Goal: Complete application form: Complete application form

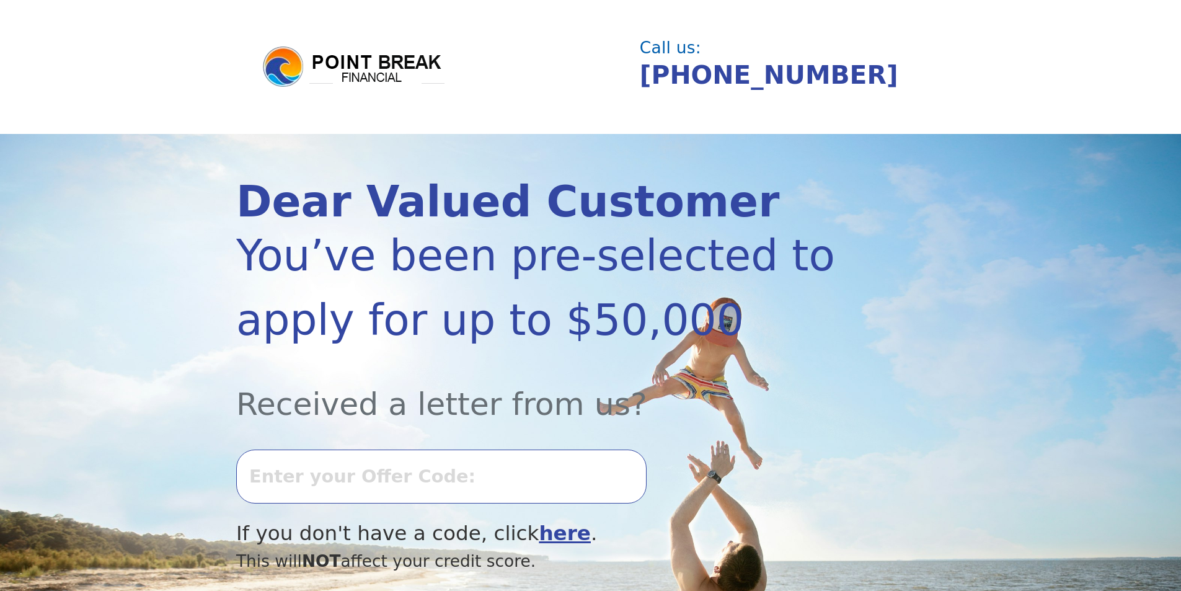
click at [291, 485] on input "text" at bounding box center [441, 476] width 411 height 53
type input "0820K-435410"
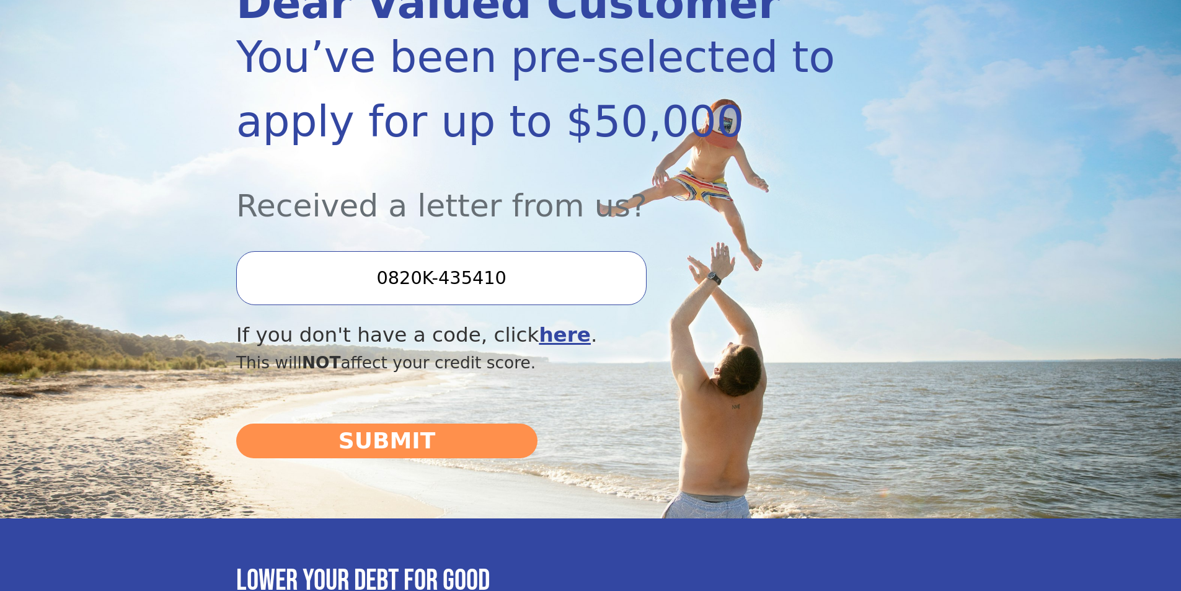
scroll to position [207, 0]
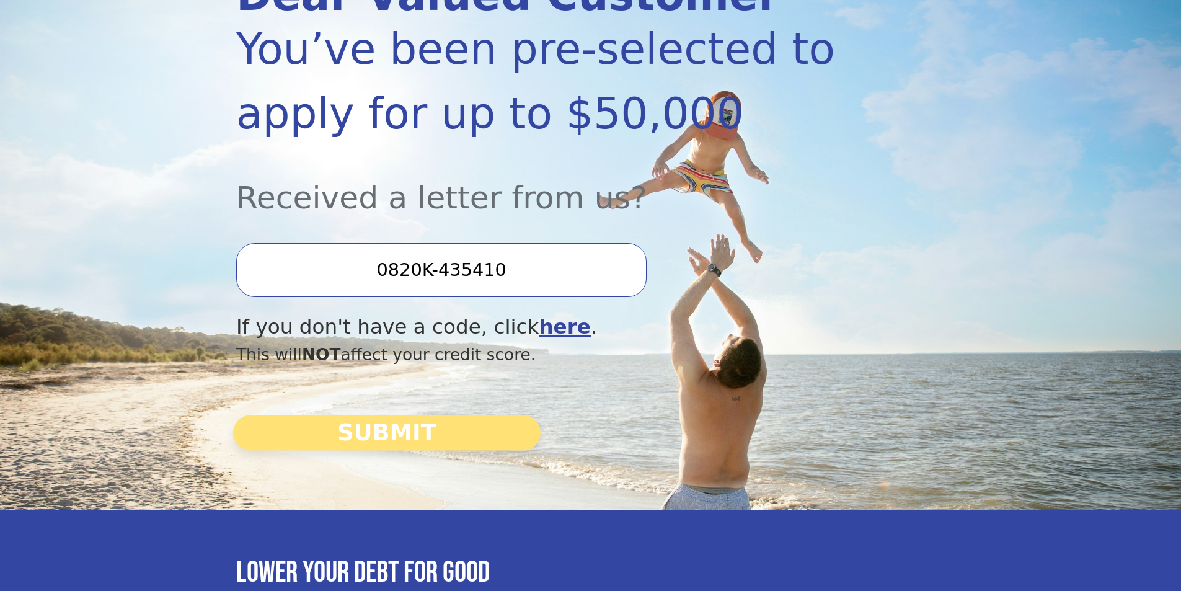
click at [401, 427] on button "SUBMIT" at bounding box center [387, 432] width 308 height 35
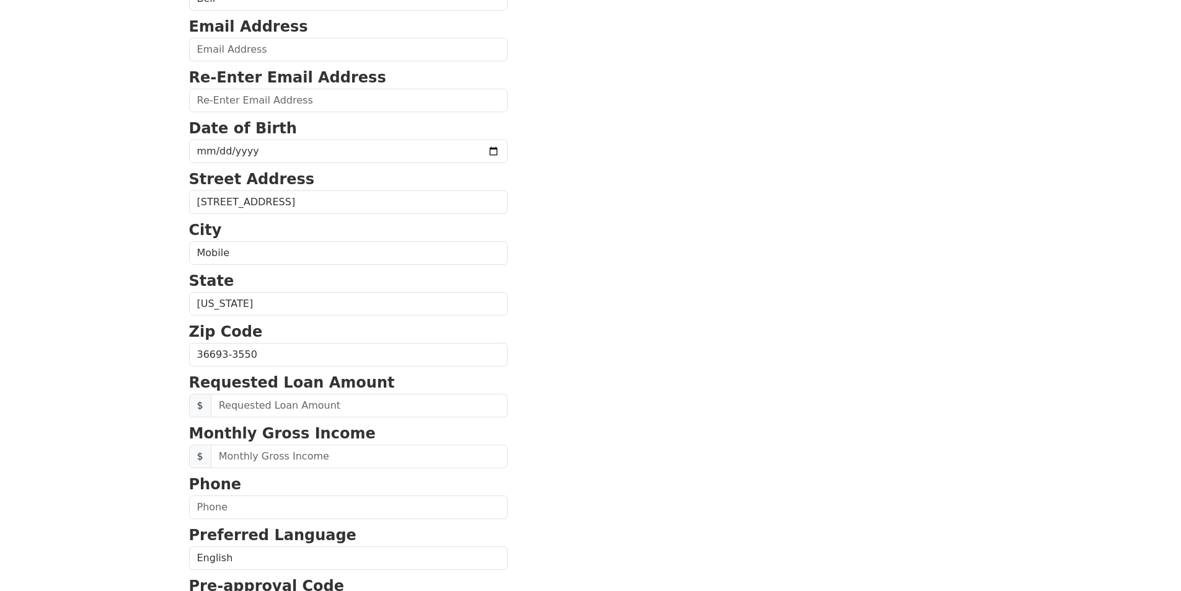
scroll to position [193, 0]
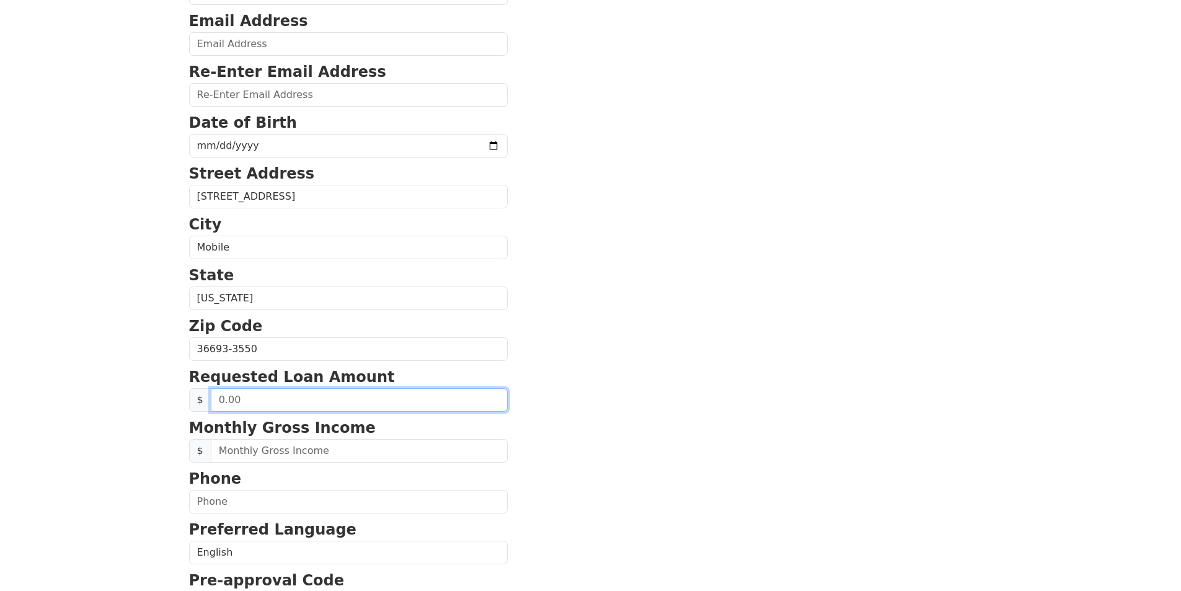
click at [304, 400] on input "text" at bounding box center [359, 400] width 297 height 24
type input "25,000.00"
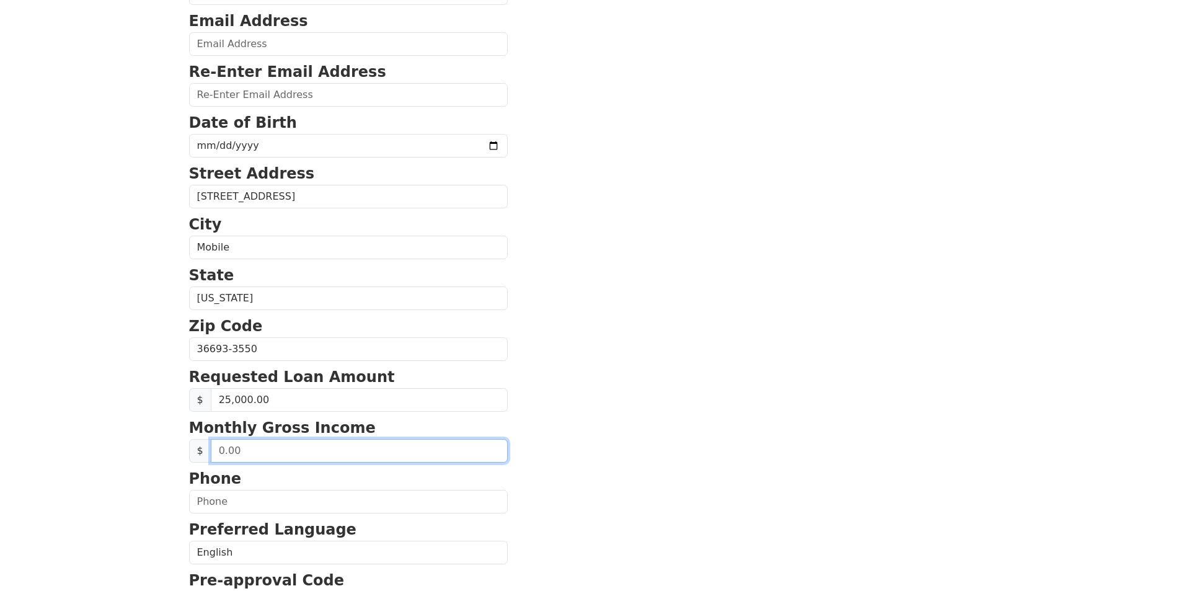
click at [264, 455] on input "text" at bounding box center [359, 451] width 297 height 24
click at [270, 454] on input "text" at bounding box center [359, 451] width 297 height 24
click at [254, 453] on input "text" at bounding box center [359, 451] width 297 height 24
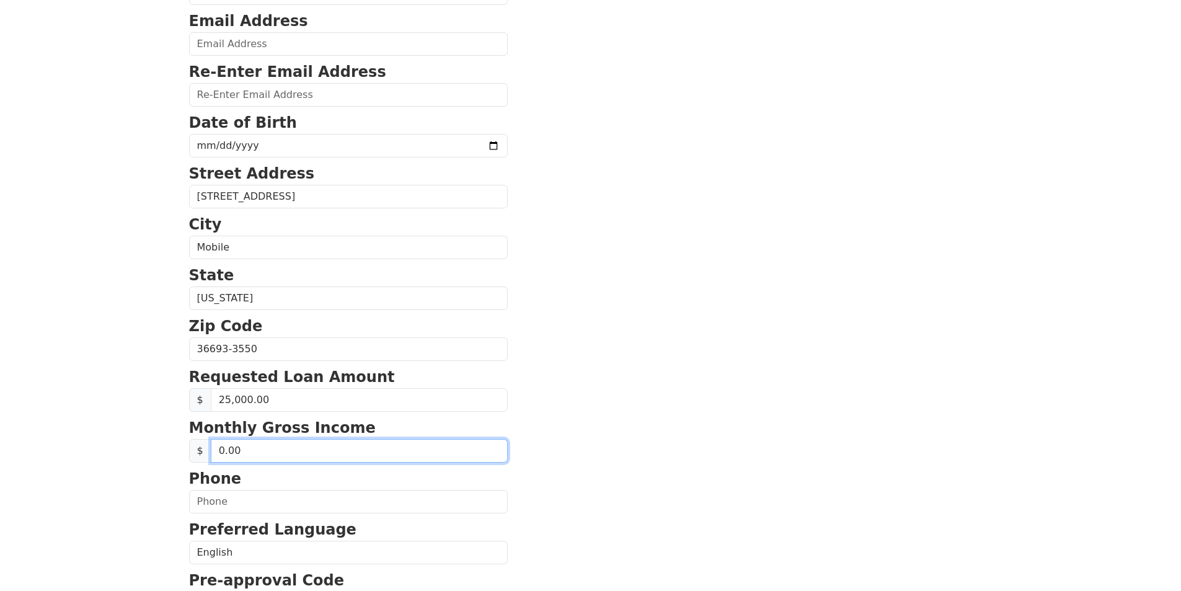
drag, startPoint x: 259, startPoint y: 448, endPoint x: 210, endPoint y: 448, distance: 49.0
click at [211, 448] on input "0.00" at bounding box center [359, 451] width 297 height 24
type input "4.00"
type input "4,907.00"
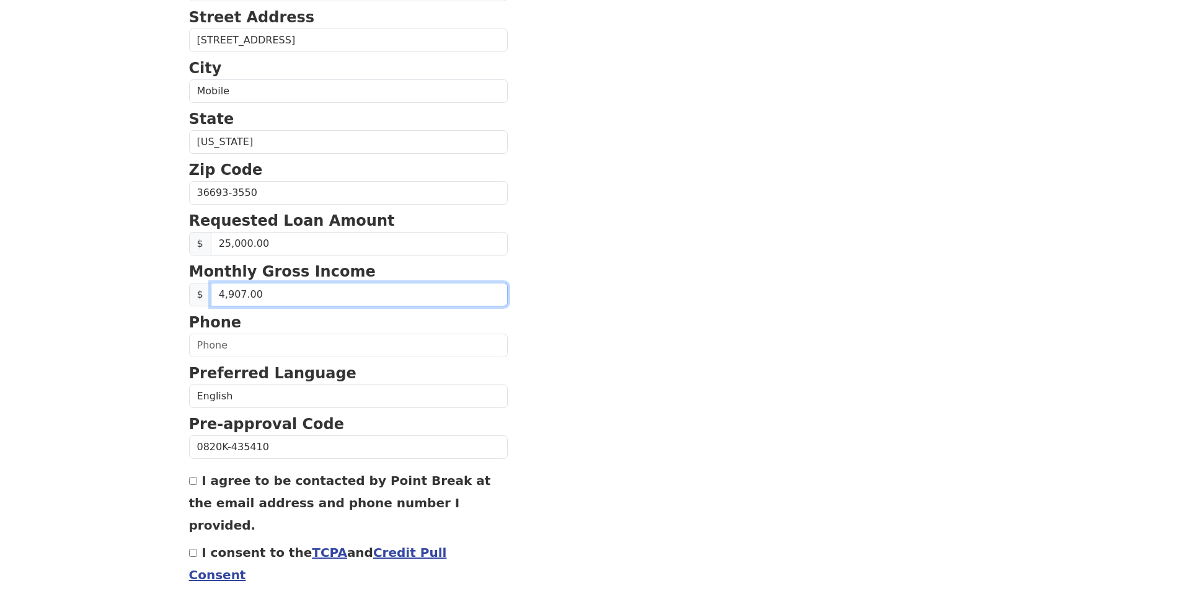
scroll to position [396, 0]
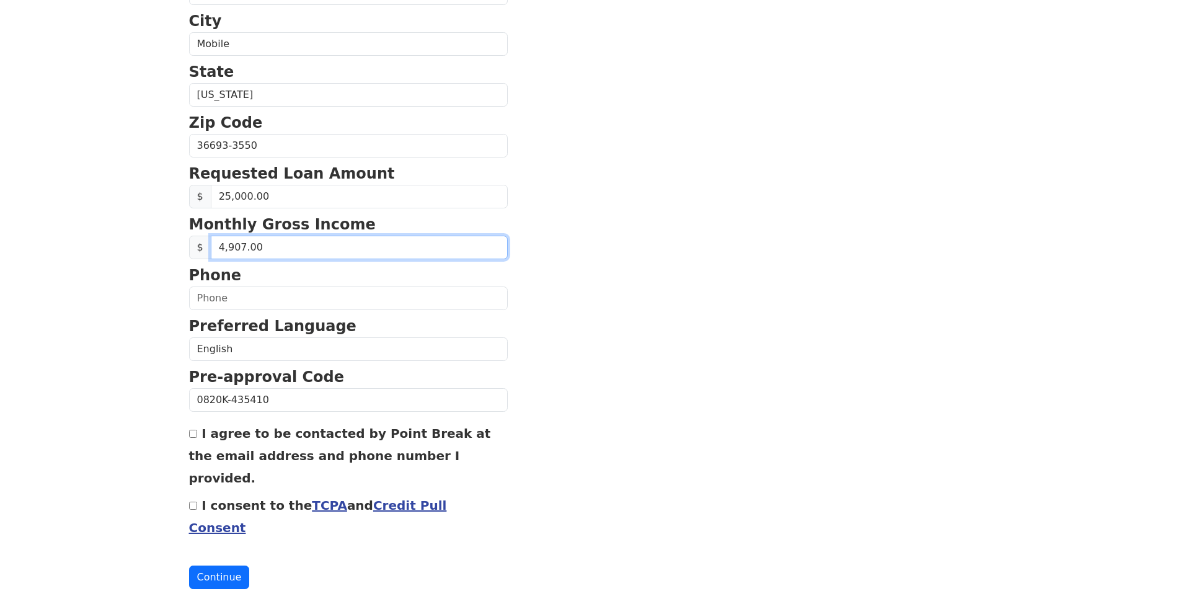
click at [276, 246] on input "4,907.00" at bounding box center [359, 248] width 297 height 24
click at [192, 436] on input "I agree to be contacted by Point Break at the email address and phone number I …" at bounding box center [193, 434] width 8 height 8
checkbox input "true"
click at [388, 498] on link "Credit Pull Consent" at bounding box center [318, 516] width 258 height 37
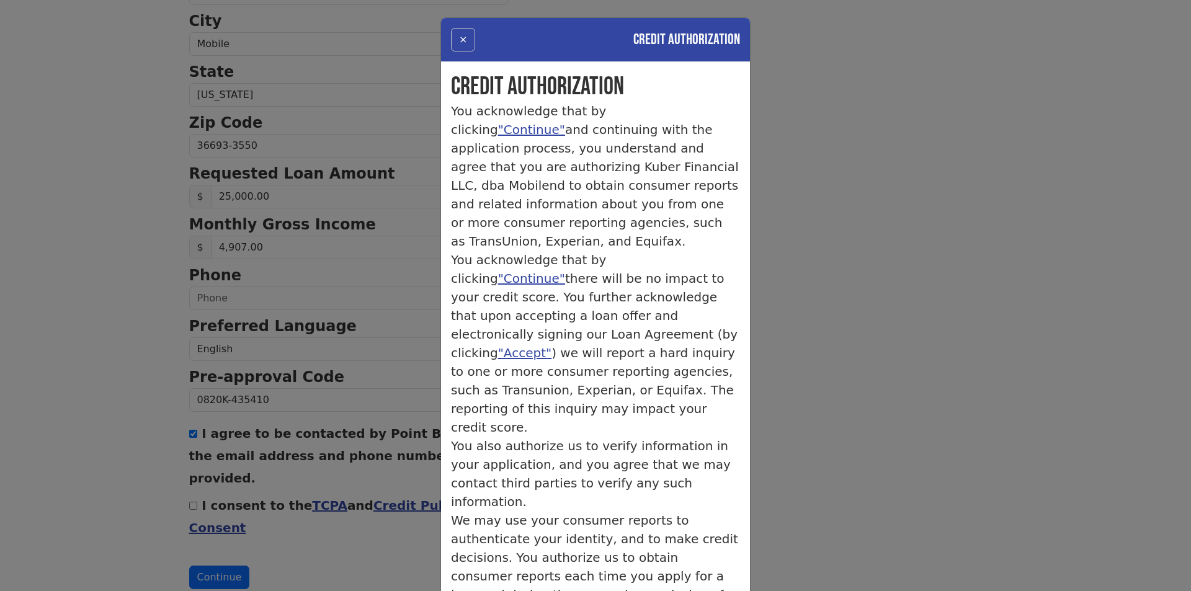
click at [461, 40] on button "×" at bounding box center [463, 40] width 24 height 24
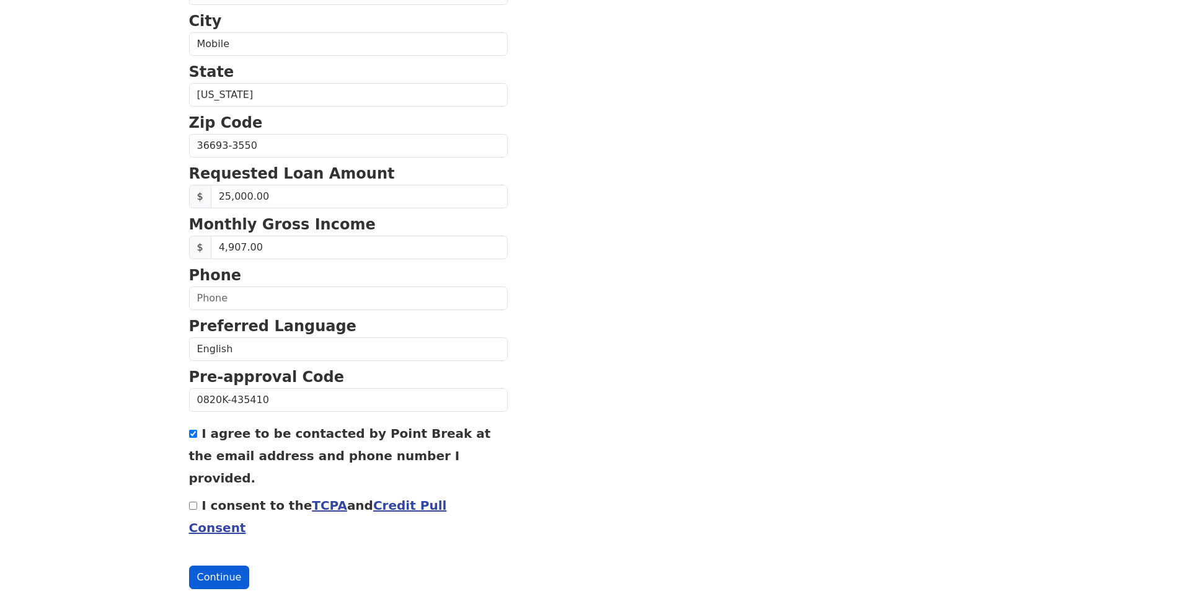
click at [206, 566] on button "Continue" at bounding box center [219, 578] width 61 height 24
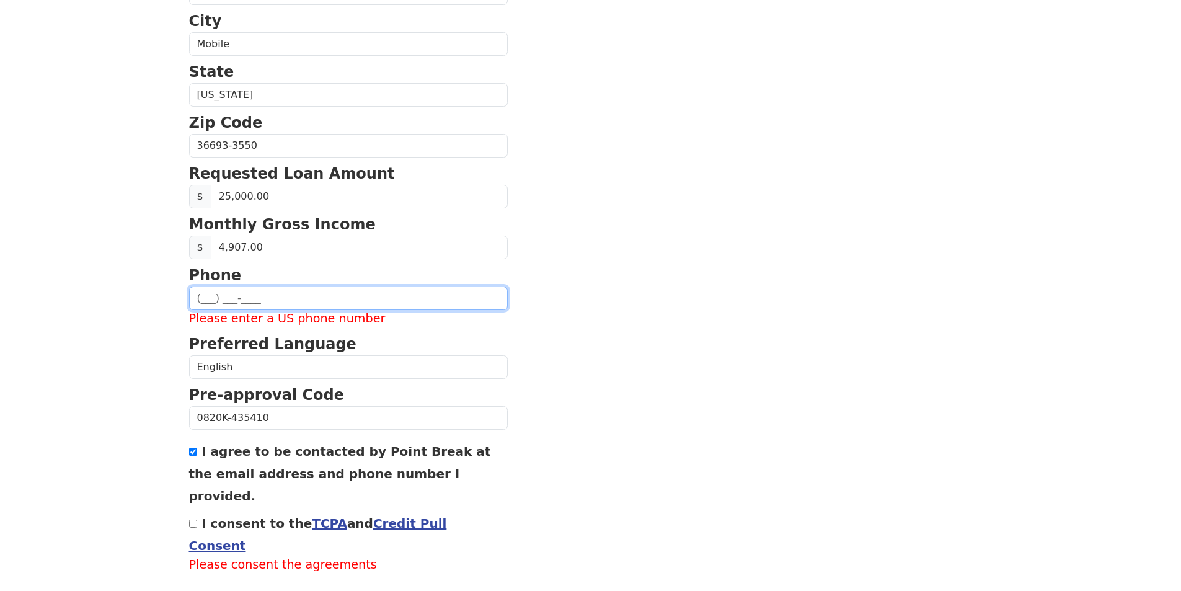
click at [206, 296] on input "text" at bounding box center [348, 299] width 319 height 24
type input "[PHONE_NUMBER]"
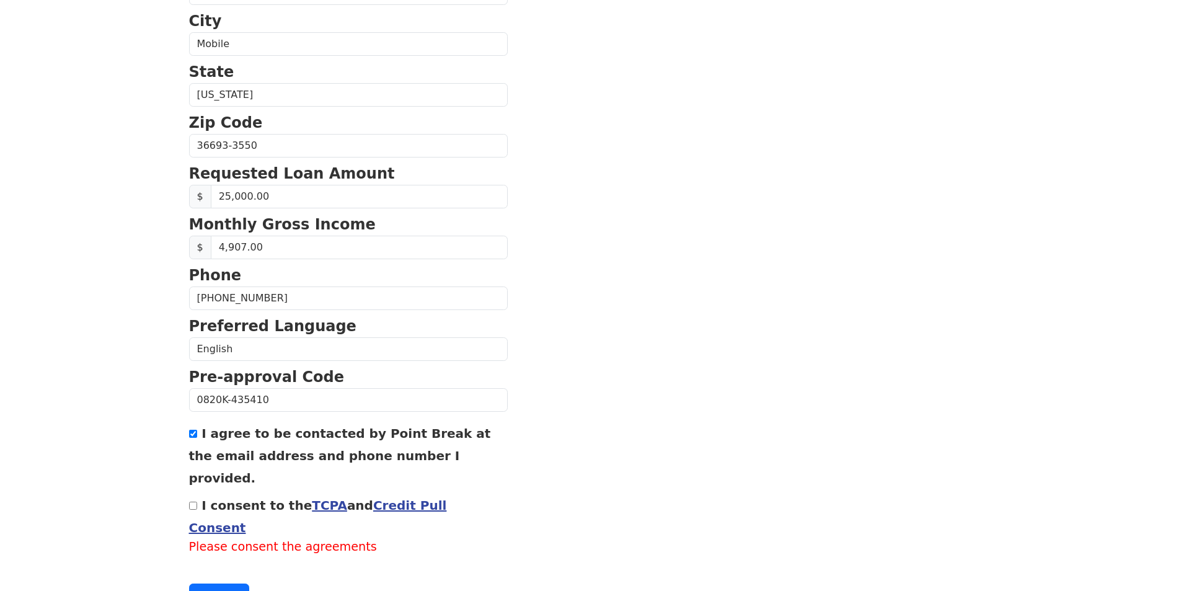
click at [190, 494] on div "I consent to the TCPA and Credit Pull Consent Please consent the agreements" at bounding box center [348, 525] width 319 height 63
click at [312, 498] on link "TCPA" at bounding box center [329, 505] width 35 height 15
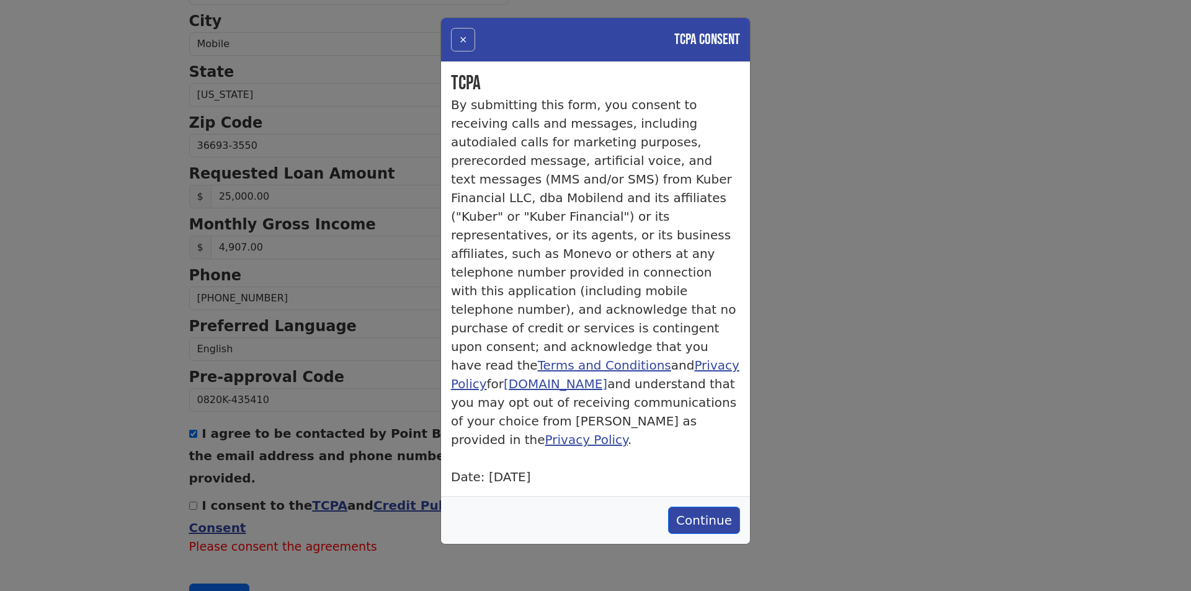
click at [463, 40] on button "×" at bounding box center [463, 40] width 24 height 24
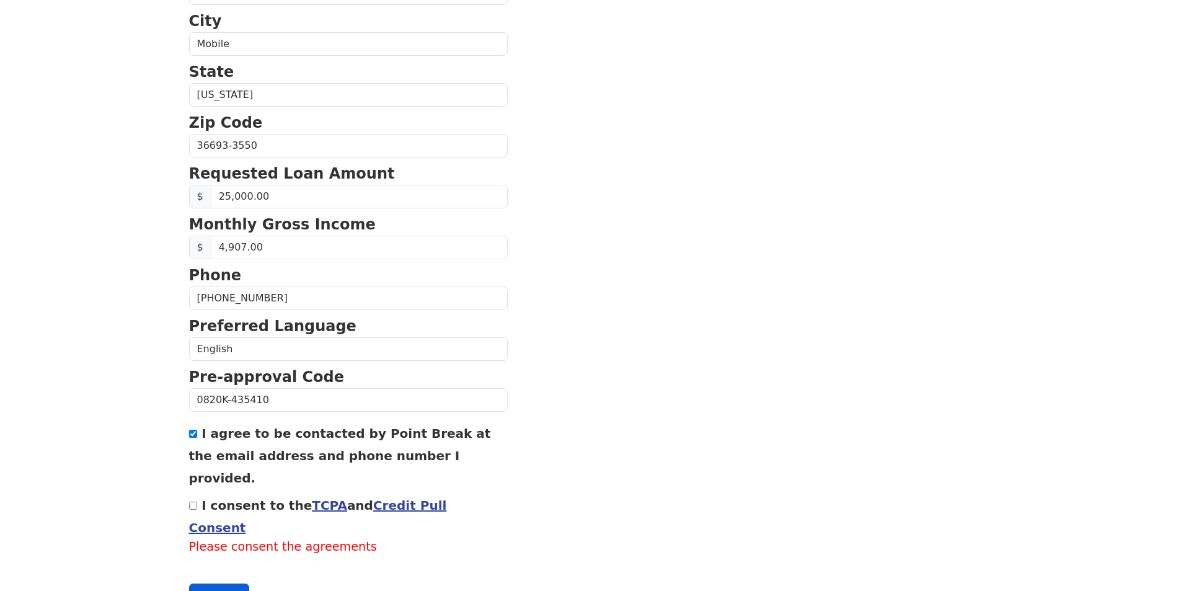
click at [232, 584] on button "Continue" at bounding box center [219, 596] width 61 height 24
click at [212, 584] on button "Continue" at bounding box center [219, 596] width 61 height 24
click at [192, 502] on input "I consent to the TCPA and Credit Pull Consent" at bounding box center [193, 506] width 8 height 8
checkbox input "true"
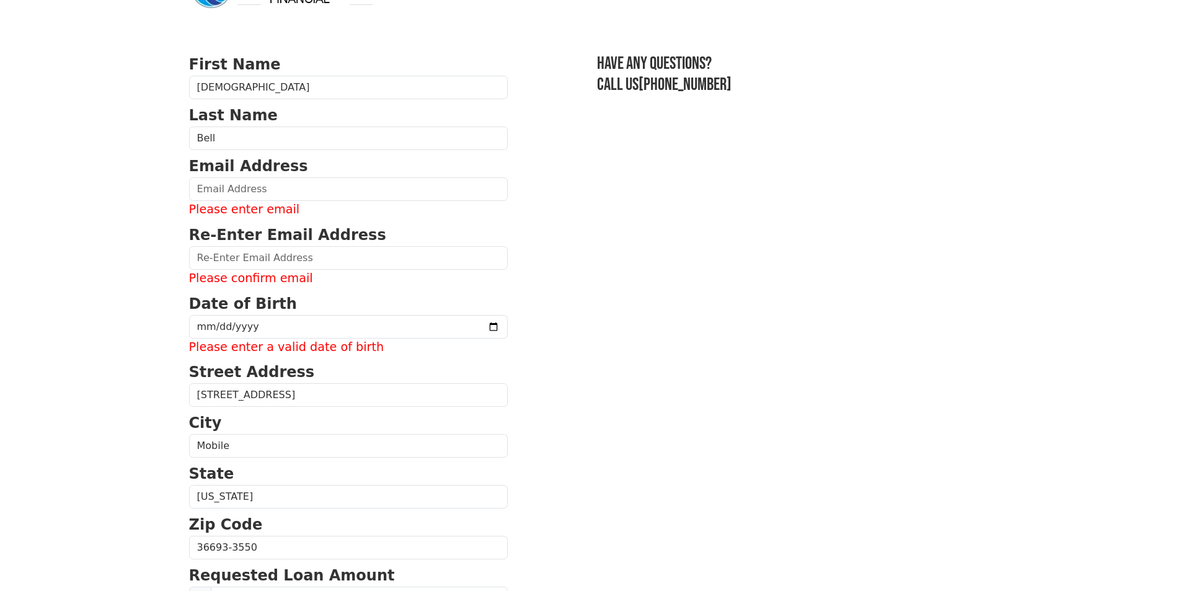
scroll to position [4, 0]
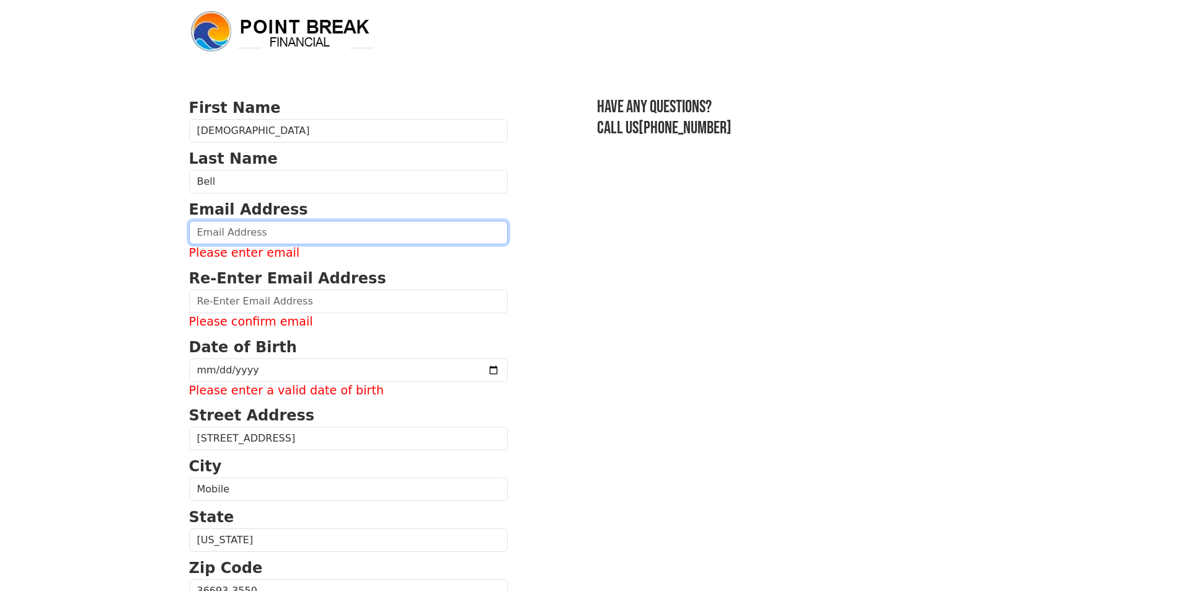
click at [210, 221] on input "email" at bounding box center [348, 233] width 319 height 24
type input "[EMAIL_ADDRESS][DOMAIN_NAME]"
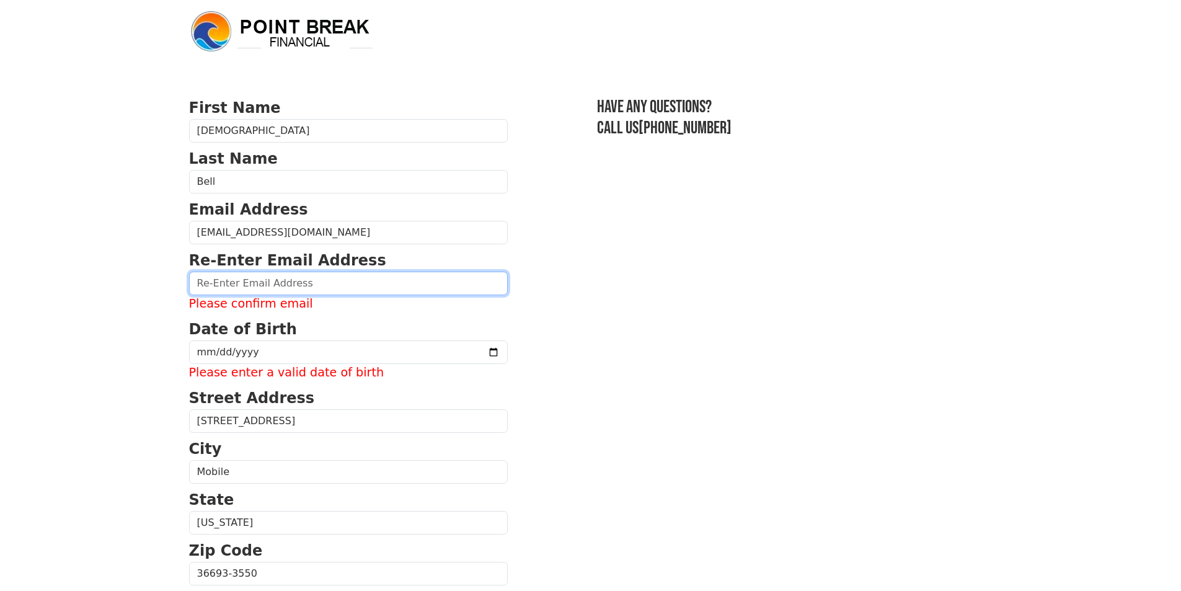
click at [262, 290] on input "email" at bounding box center [348, 284] width 319 height 24
type input "[EMAIL_ADDRESS][DOMAIN_NAME]"
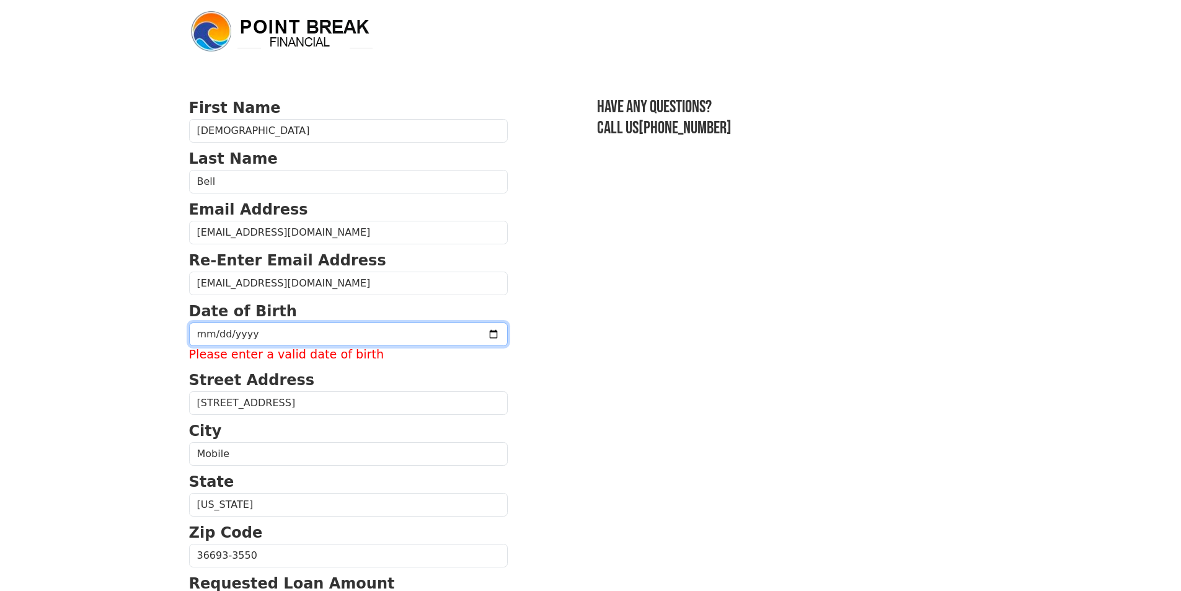
click at [201, 340] on input "date" at bounding box center [348, 334] width 319 height 24
type input "0002-02-01"
click at [218, 342] on input "date" at bounding box center [348, 334] width 319 height 24
click at [207, 333] on input "date" at bounding box center [348, 334] width 319 height 24
click at [215, 334] on input "date" at bounding box center [348, 334] width 319 height 24
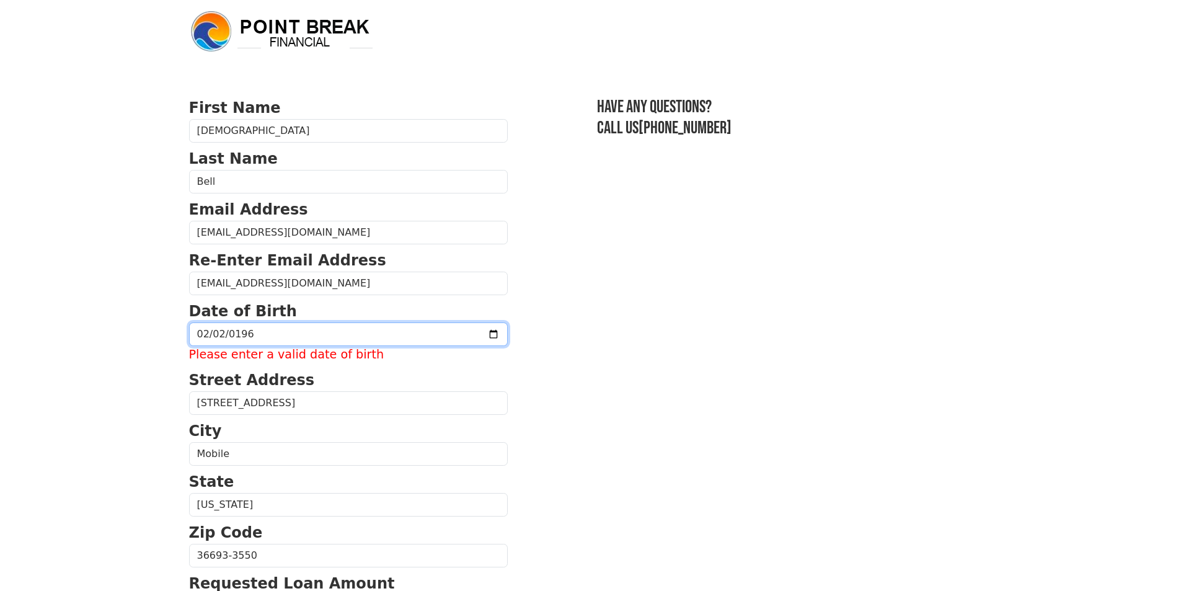
type input "[DATE]"
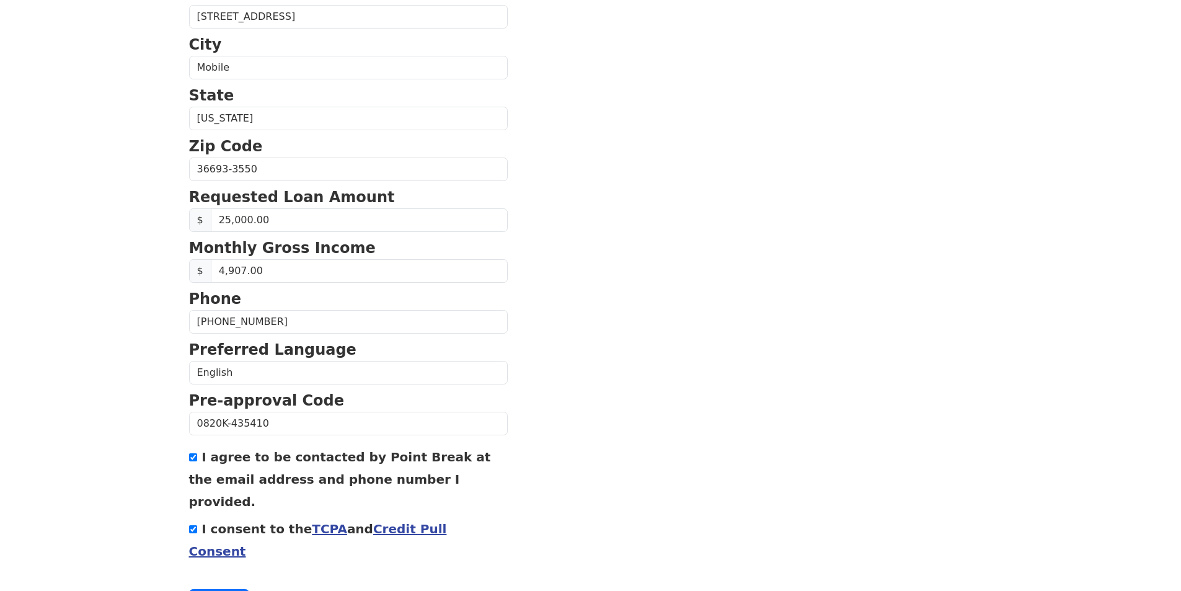
scroll to position [396, 0]
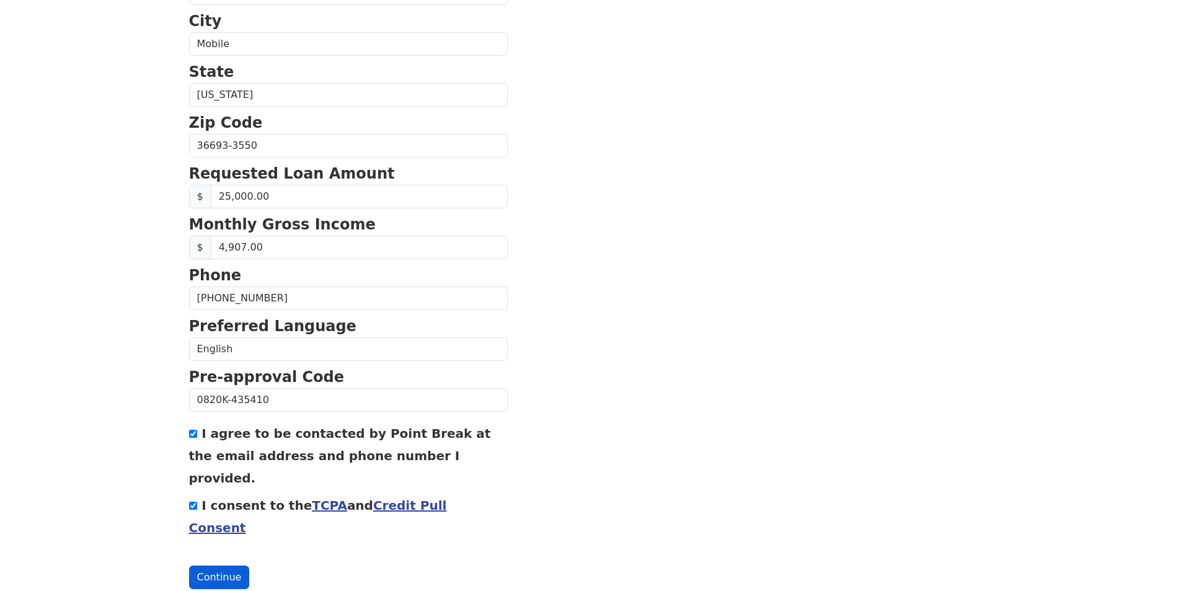
click at [216, 566] on button "Continue" at bounding box center [219, 578] width 61 height 24
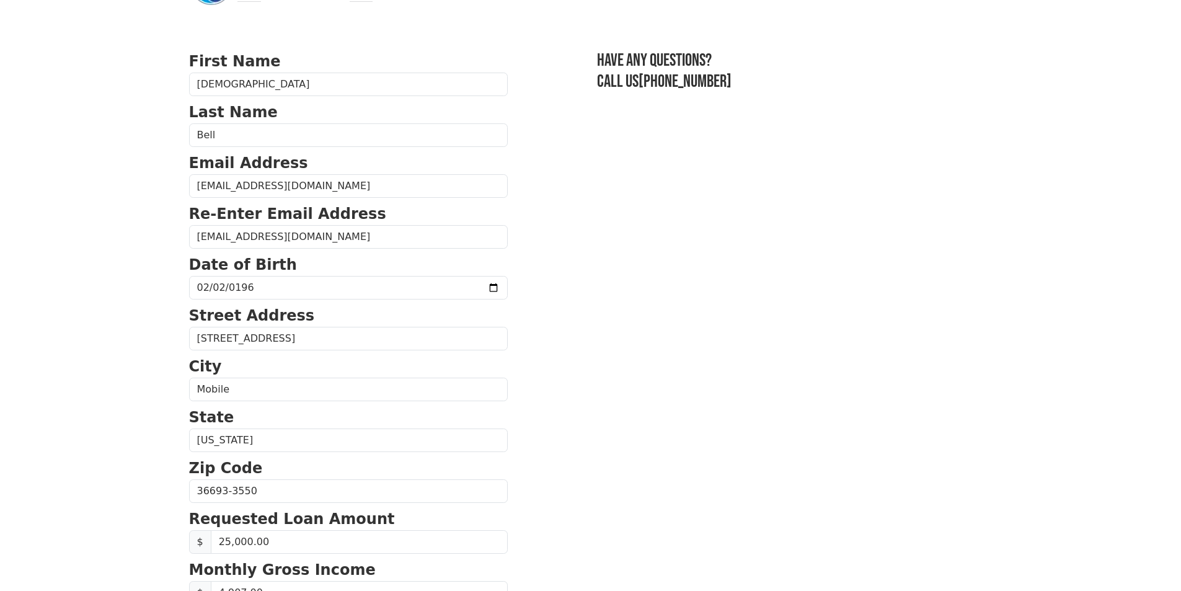
scroll to position [0, 0]
